Goal: Information Seeking & Learning: Learn about a topic

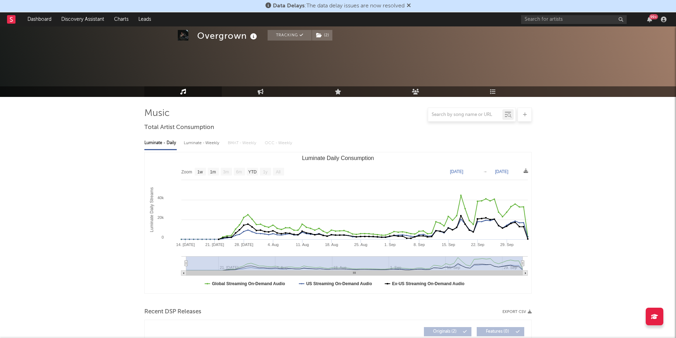
select select "1w"
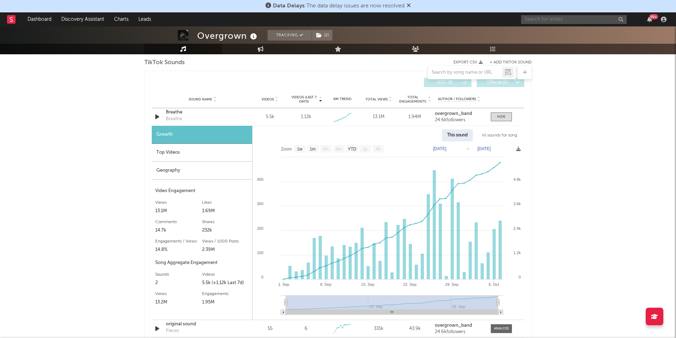
scroll to position [394, 0]
click at [540, 18] on input "text" at bounding box center [574, 19] width 106 height 9
type input "spawncamped"
click at [547, 42] on icon at bounding box center [548, 40] width 4 height 4
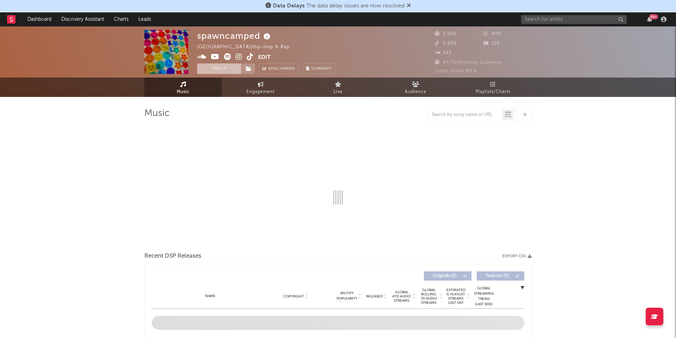
click at [223, 70] on button "Track" at bounding box center [219, 68] width 44 height 11
click at [250, 70] on icon at bounding box center [249, 68] width 6 height 5
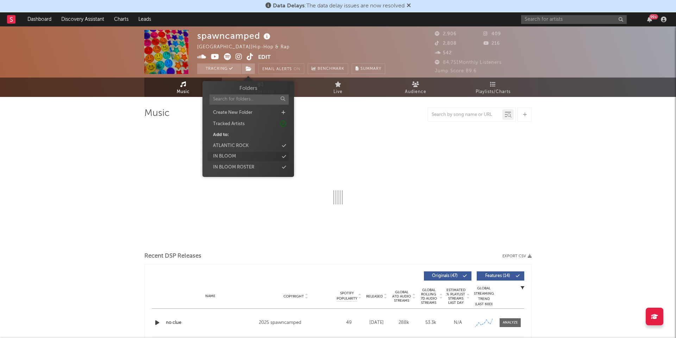
select select "1w"
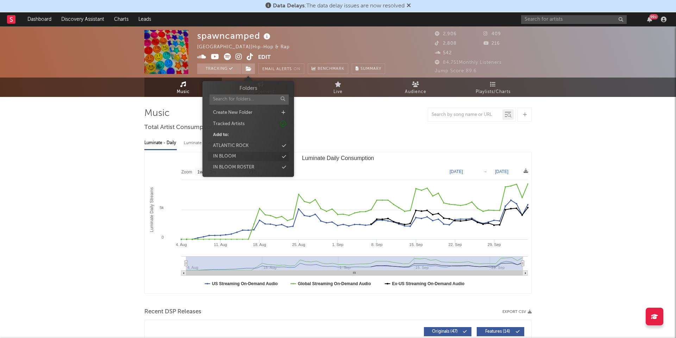
click at [243, 156] on div "IN BLOOM" at bounding box center [248, 156] width 81 height 9
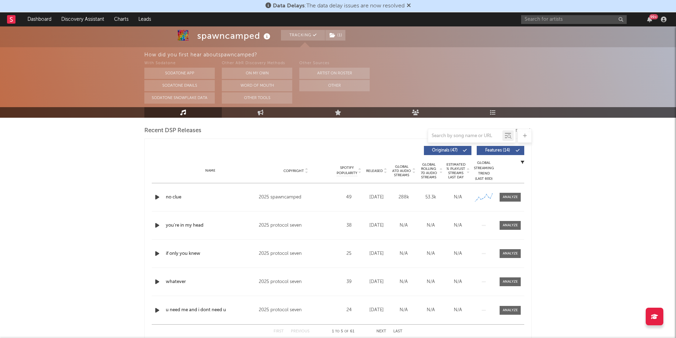
scroll to position [245, 0]
click at [518, 195] on div at bounding box center [510, 196] width 15 height 5
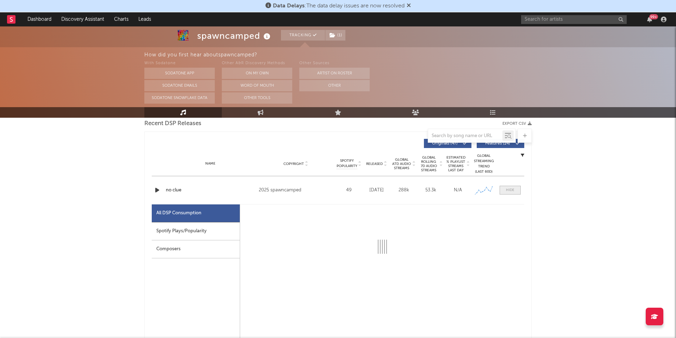
select select "1w"
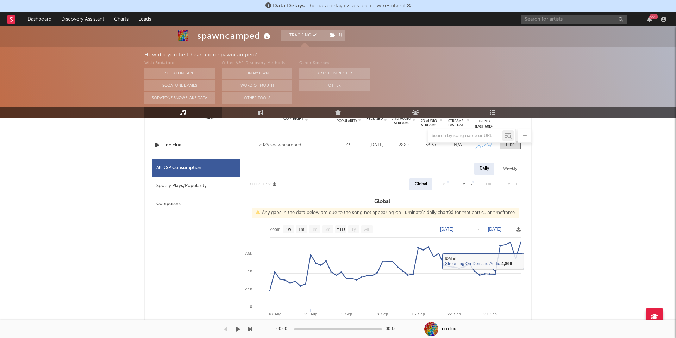
scroll to position [140, 0]
